Goal: Navigation & Orientation: Find specific page/section

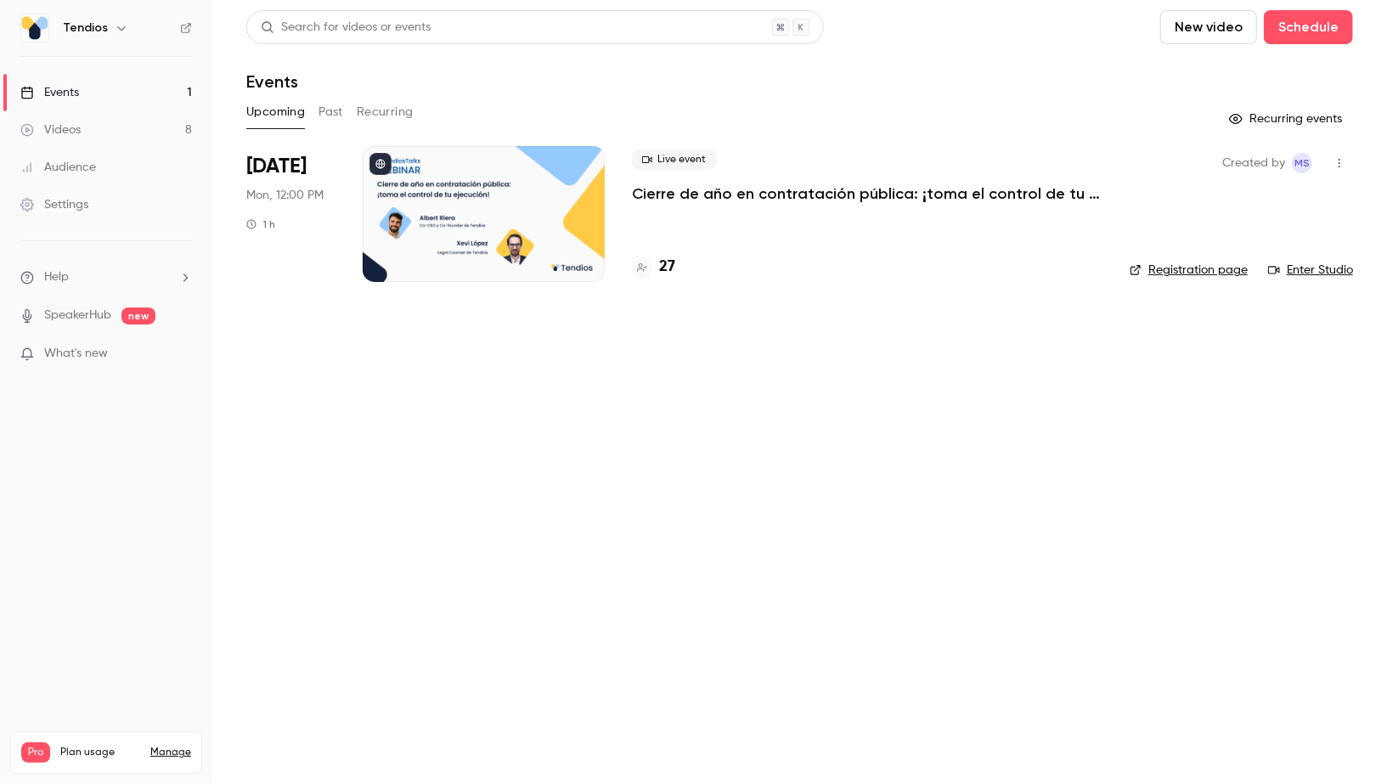
click at [667, 269] on h4 "27" at bounding box center [667, 267] width 16 height 23
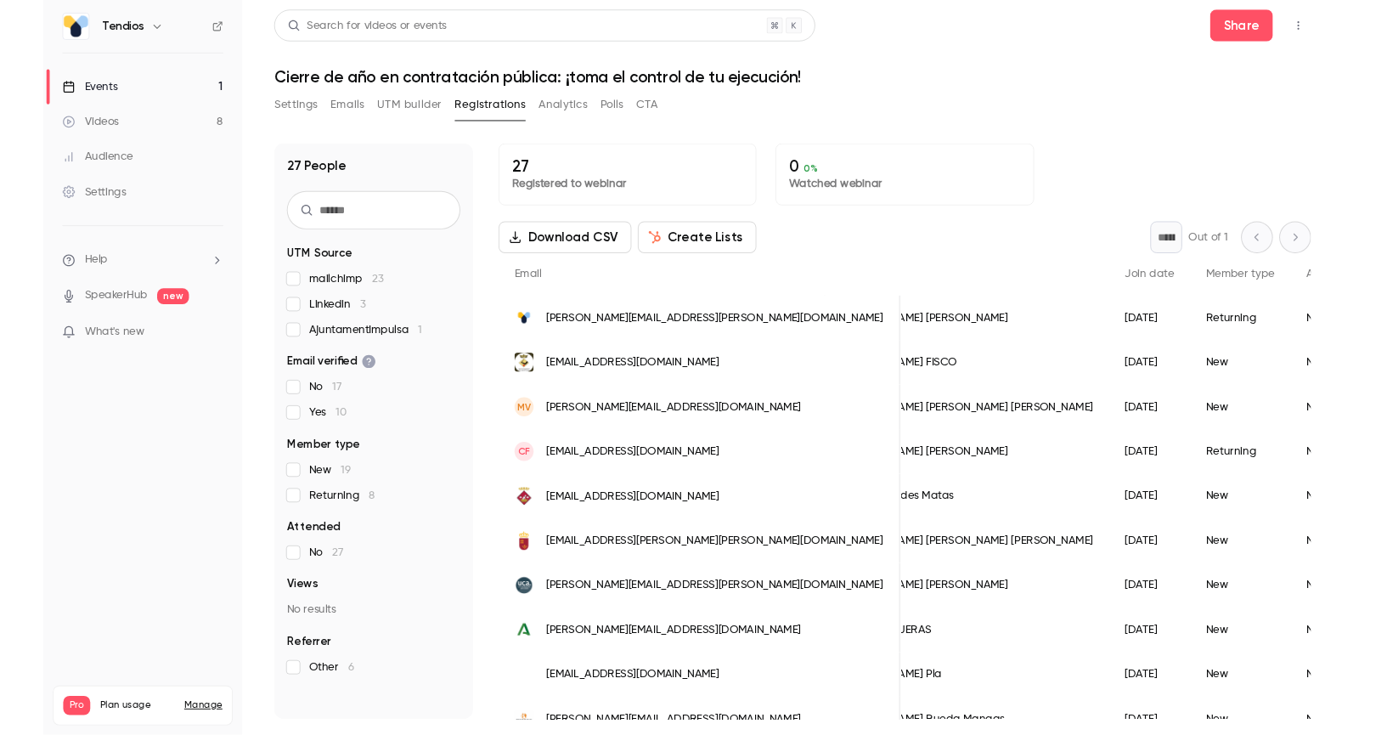
scroll to position [0, 82]
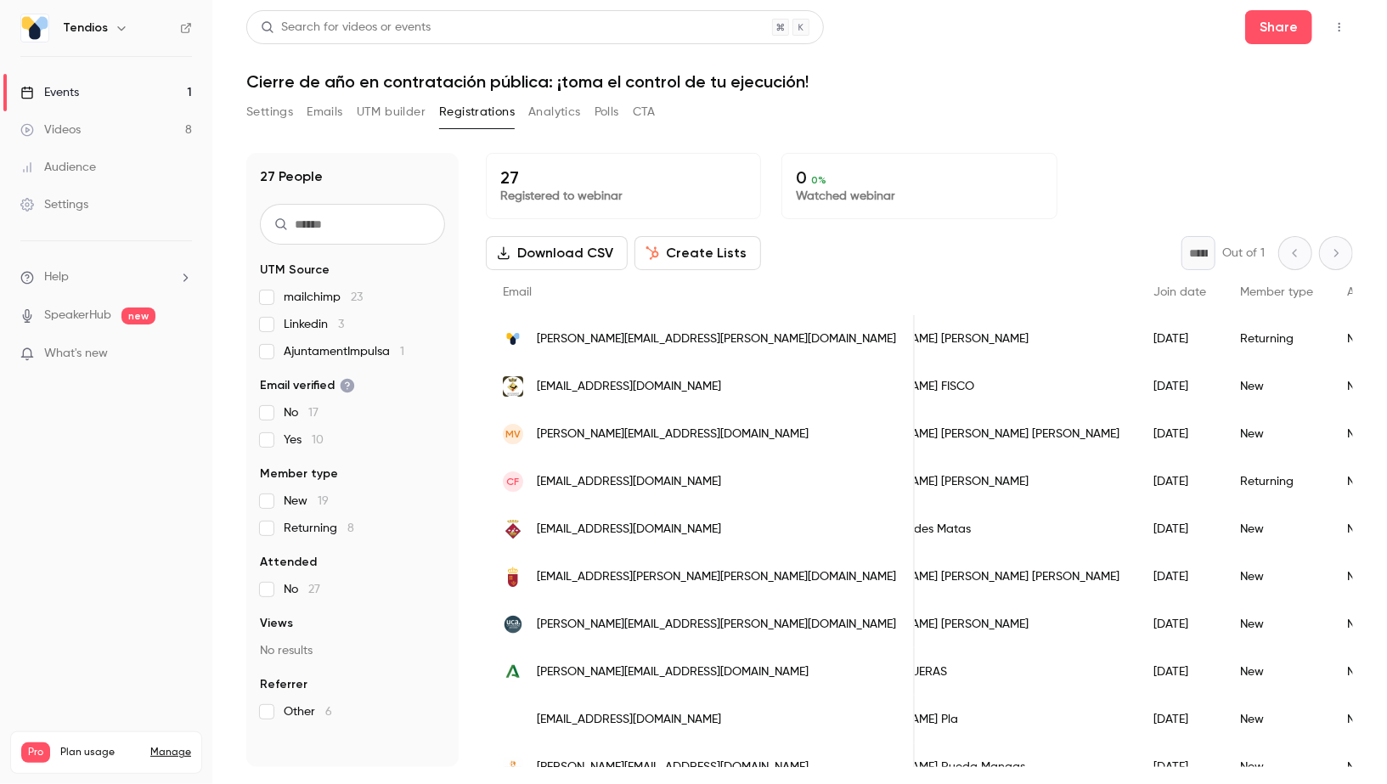
click at [121, 82] on link "Events 1" at bounding box center [106, 92] width 212 height 37
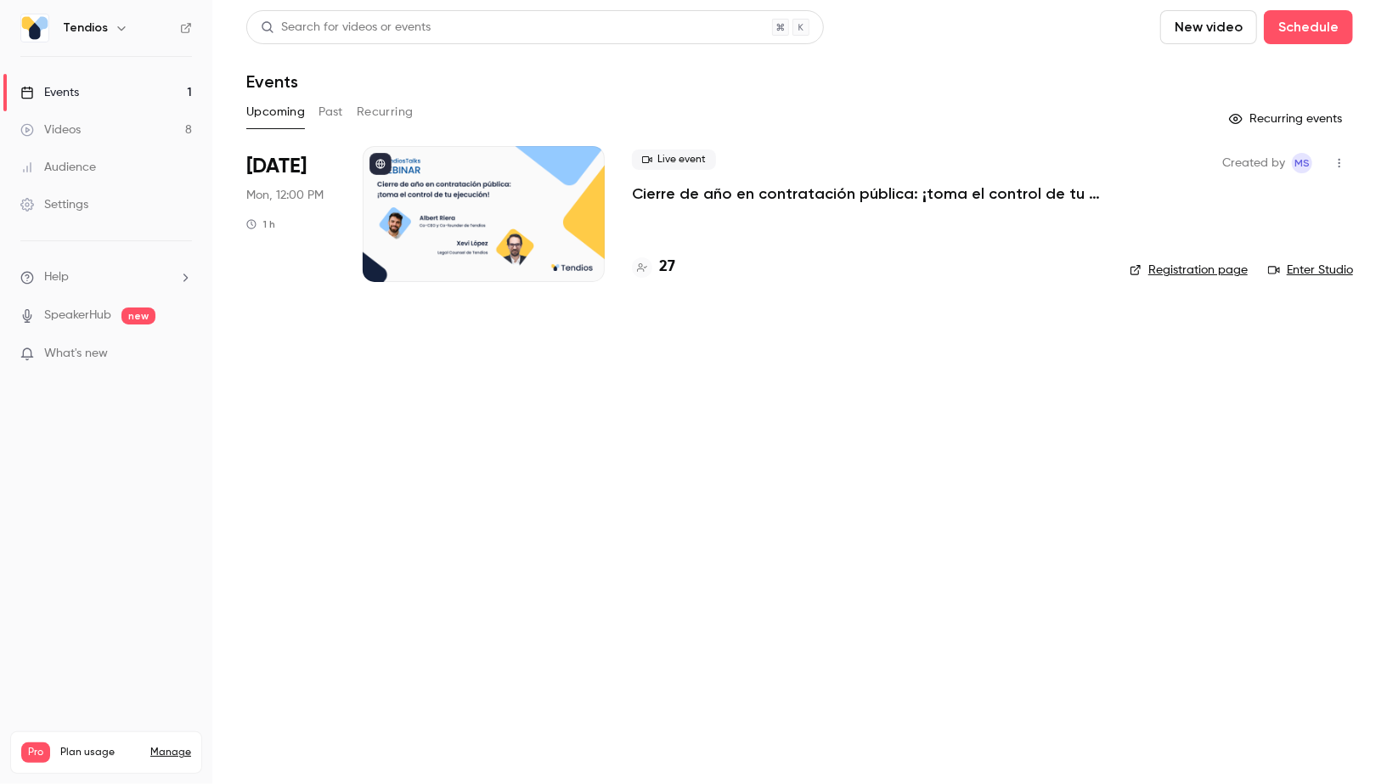
click at [1337, 164] on icon "button" at bounding box center [1340, 163] width 14 height 12
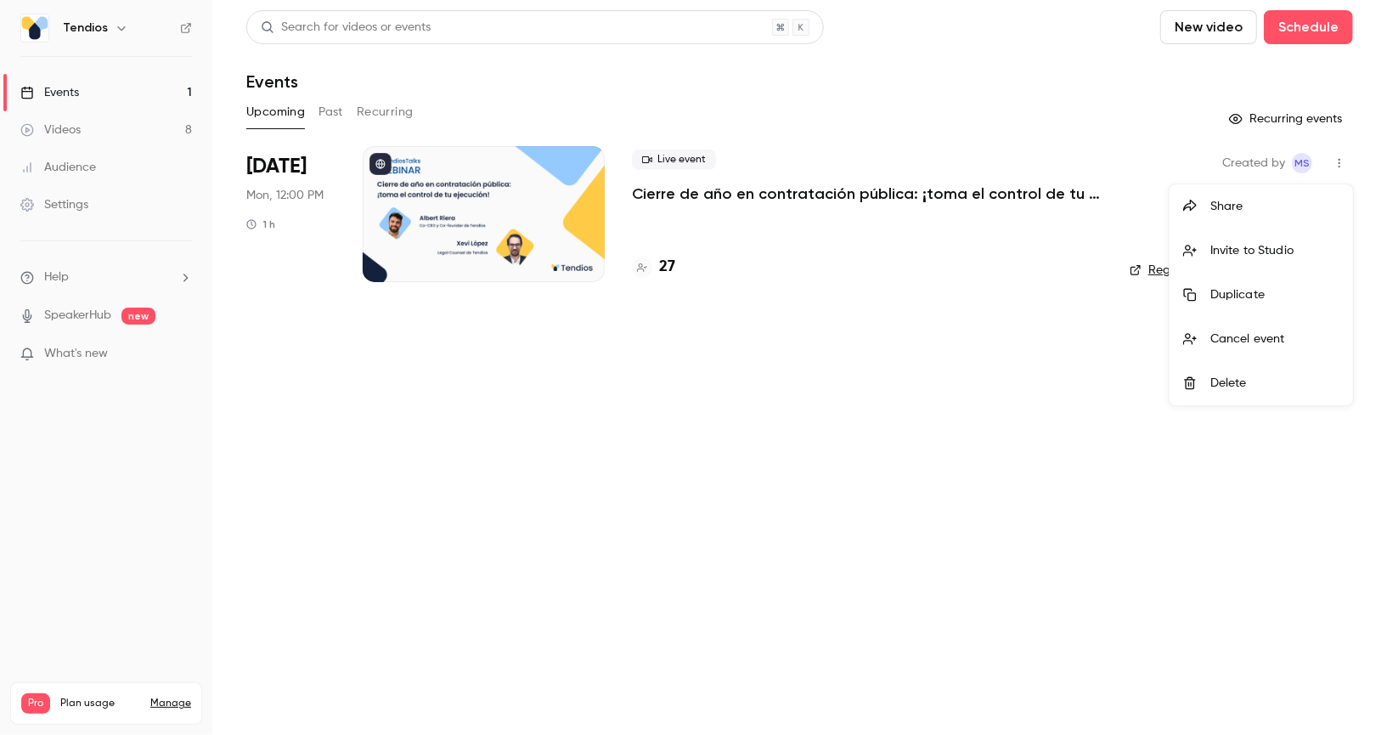
click at [138, 299] on div at bounding box center [693, 367] width 1387 height 735
click at [129, 307] on span "new" at bounding box center [138, 315] width 34 height 17
click at [107, 329] on ul "Help SpeakerHub new What's new" at bounding box center [106, 317] width 212 height 152
click at [85, 317] on link "SpeakerHub" at bounding box center [77, 316] width 67 height 18
click at [149, 132] on link "Videos 8" at bounding box center [106, 129] width 212 height 37
